Goal: Task Accomplishment & Management: Use online tool/utility

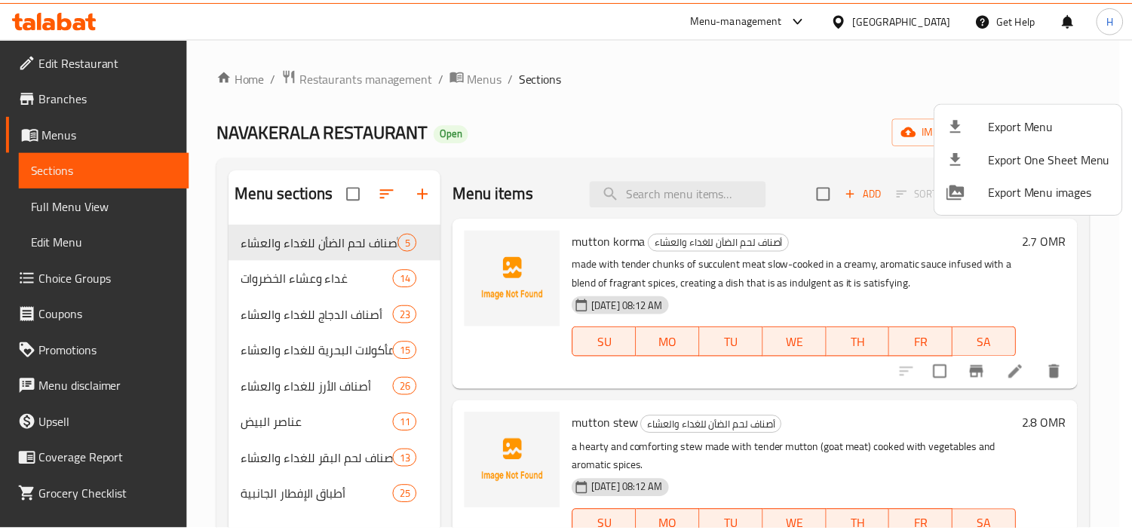
scroll to position [43, 0]
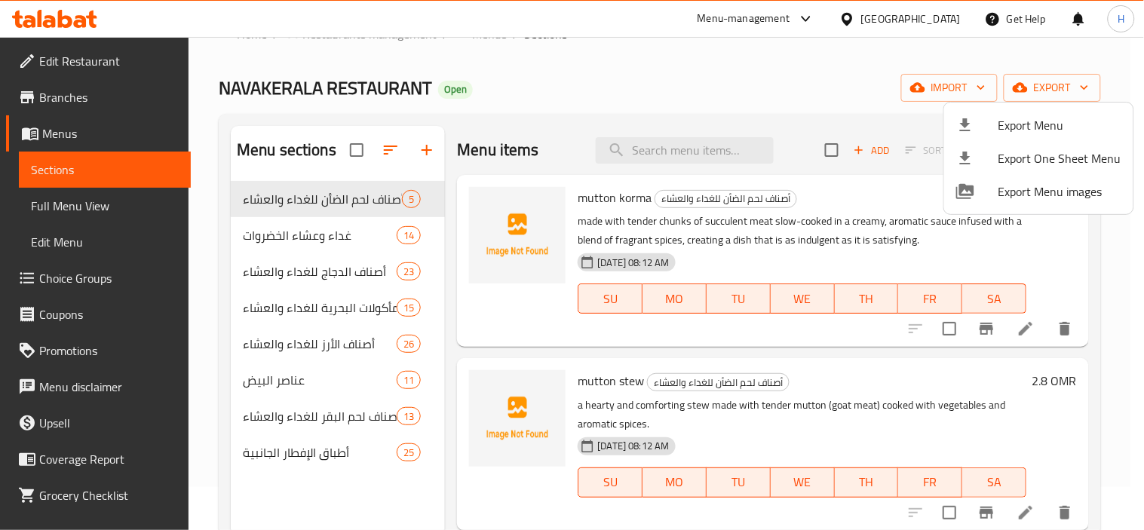
click at [90, 210] on div at bounding box center [572, 265] width 1144 height 530
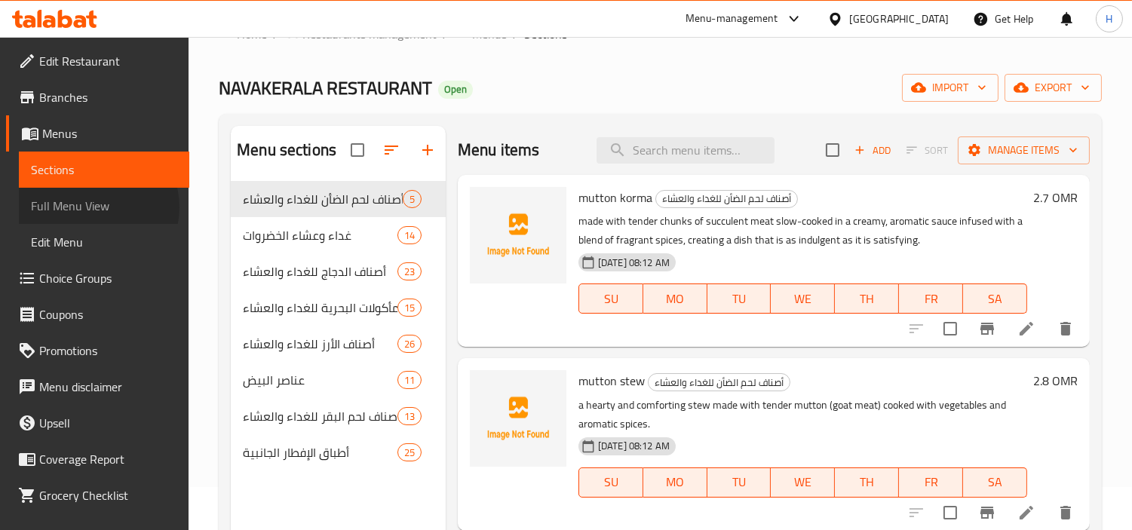
drag, startPoint x: 96, startPoint y: 207, endPoint x: 581, endPoint y: 68, distance: 505.3
click at [97, 208] on span "Full Menu View" at bounding box center [104, 206] width 146 height 18
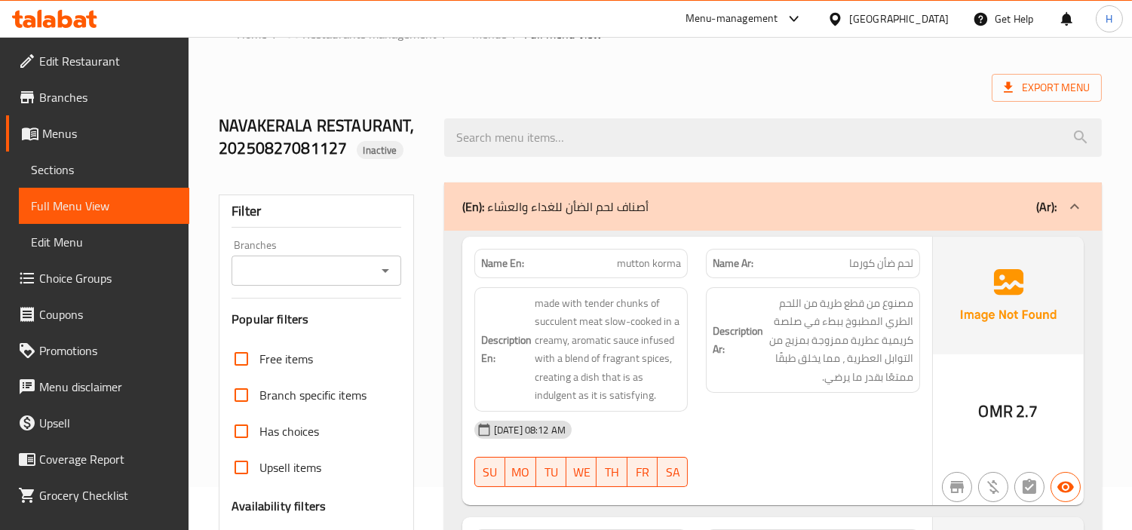
click at [84, 72] on link "Edit Restaurant" at bounding box center [97, 61] width 183 height 36
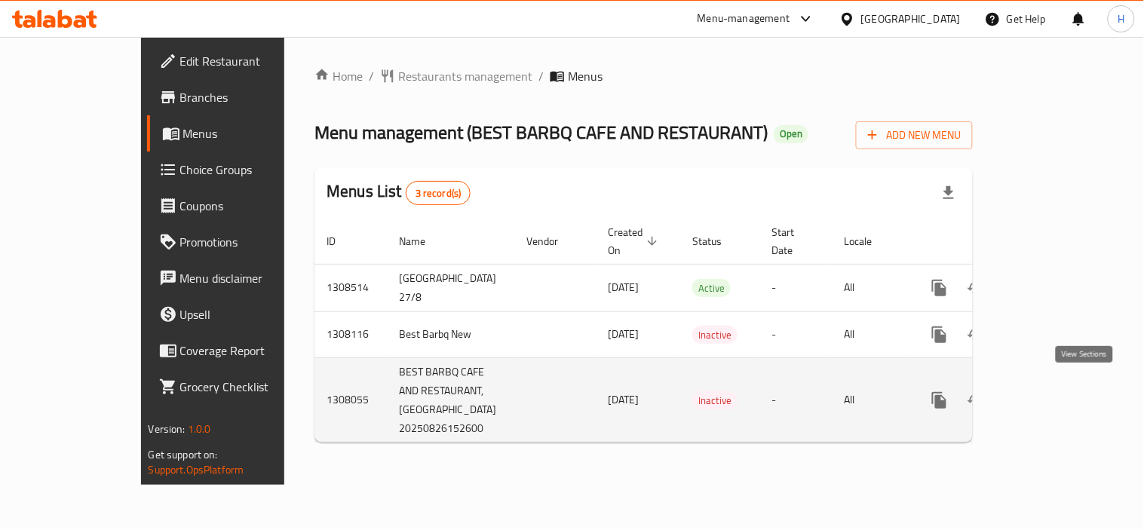
click at [1057, 391] on icon "enhanced table" at bounding box center [1048, 400] width 18 height 18
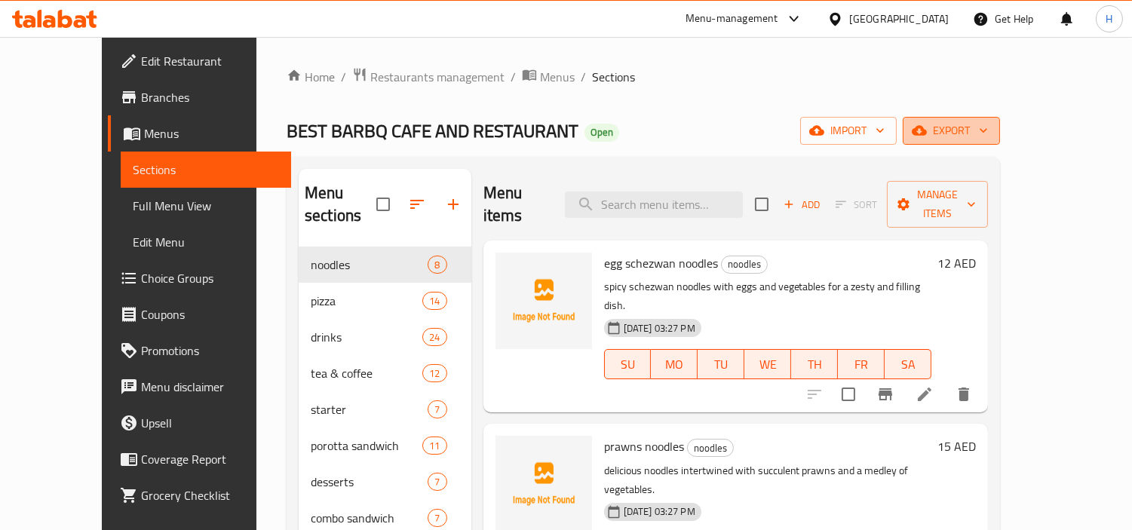
click at [988, 127] on span "export" at bounding box center [951, 130] width 73 height 19
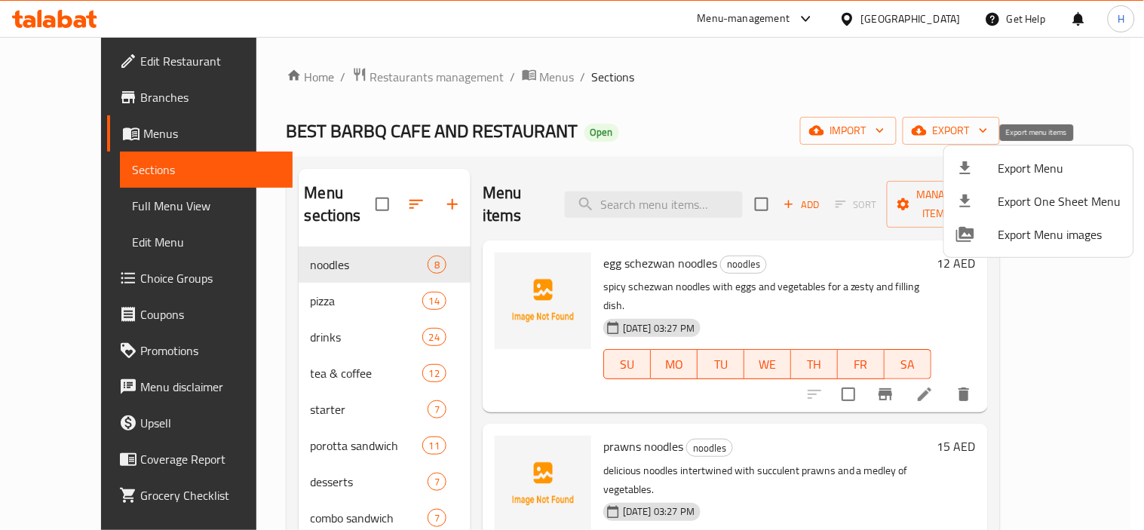
click at [1015, 169] on span "Export Menu" at bounding box center [1059, 168] width 123 height 18
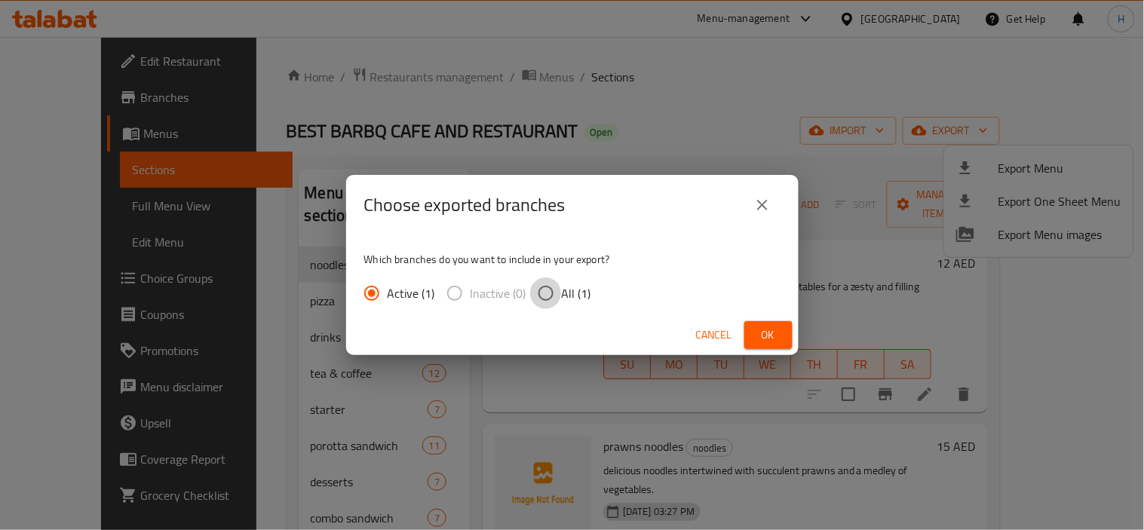
click at [560, 298] on input "All (1)" at bounding box center [546, 294] width 32 height 32
radio input "true"
click at [747, 340] on button "Ok" at bounding box center [768, 335] width 48 height 28
